Goal: Task Accomplishment & Management: Complete application form

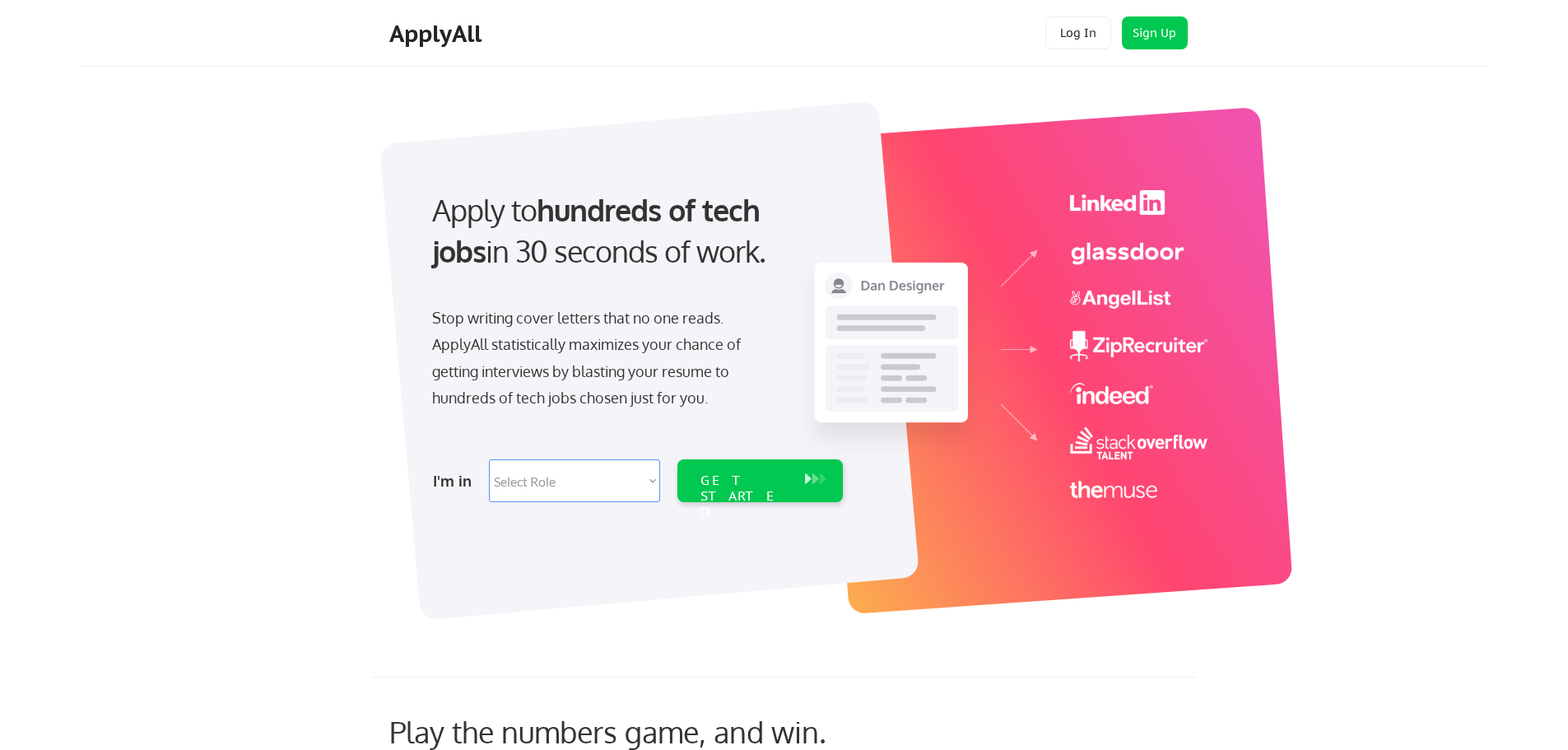
click at [578, 485] on select "Select Role Software Engineering Product Management Customer Success Sales UI/U…" at bounding box center [575, 480] width 171 height 43
select select ""it_security""
click at [489, 459] on select "Select Role Software Engineering Product Management Customer Success Sales UI/U…" at bounding box center [575, 480] width 171 height 43
select select ""it_security""
click at [726, 472] on div "GET STARTED" at bounding box center [745, 496] width 88 height 48
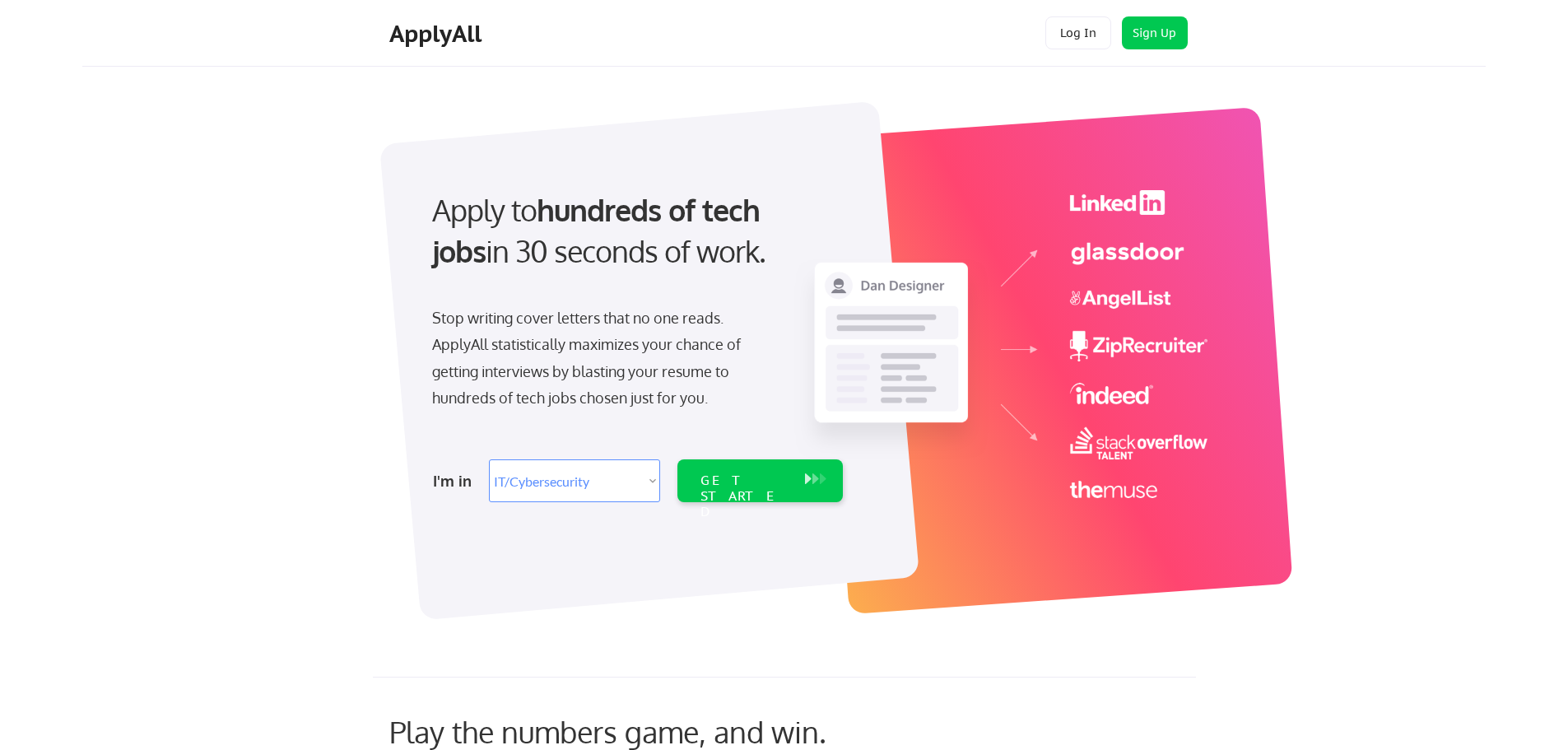
select select ""it_security""
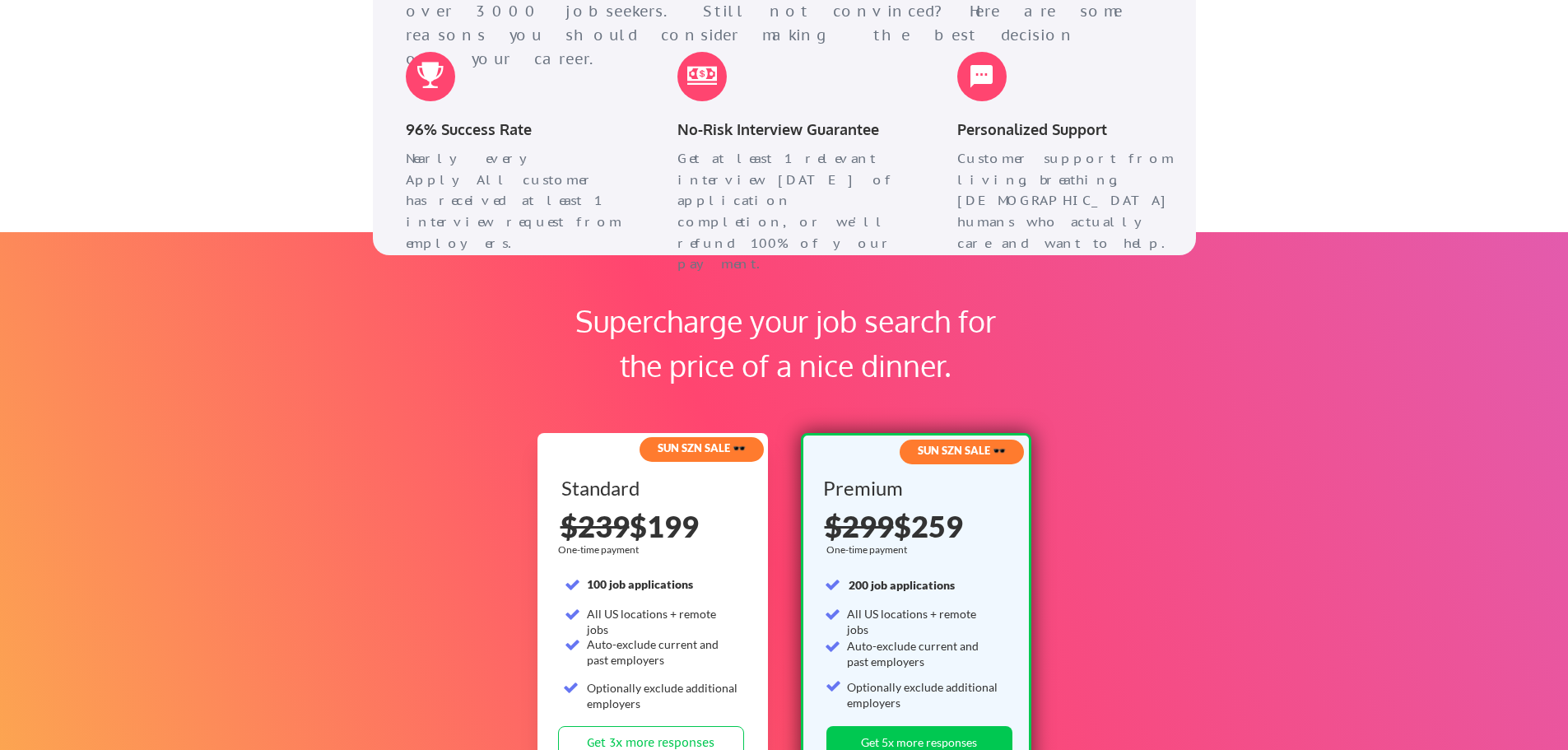
scroll to position [2305, 0]
